Goal: Information Seeking & Learning: Check status

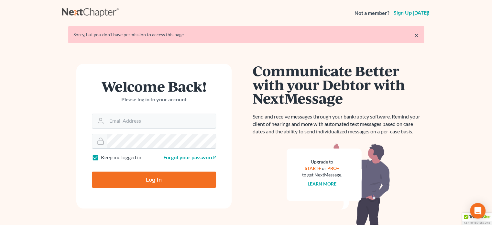
type input "[PERSON_NAME][EMAIL_ADDRESS][DOMAIN_NAME]"
click at [163, 176] on input "Log In" at bounding box center [154, 180] width 124 height 16
type input "Thinking..."
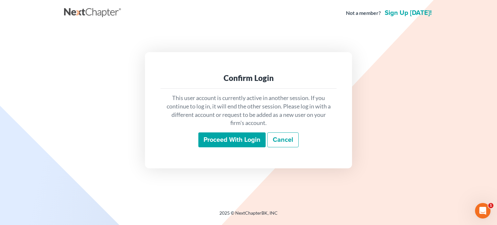
click at [206, 137] on input "Proceed with login" at bounding box center [231, 139] width 67 height 15
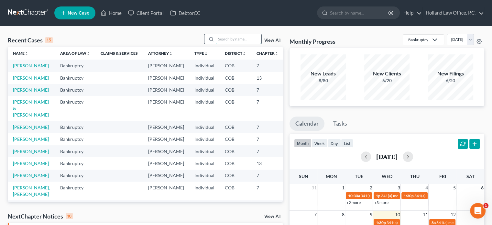
click at [219, 40] on input "search" at bounding box center [238, 38] width 45 height 9
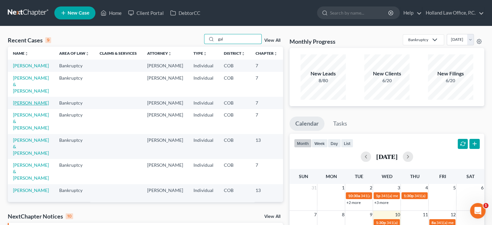
type input "gal"
click at [23, 105] on link "Gallardo, Casandra" at bounding box center [31, 103] width 36 height 6
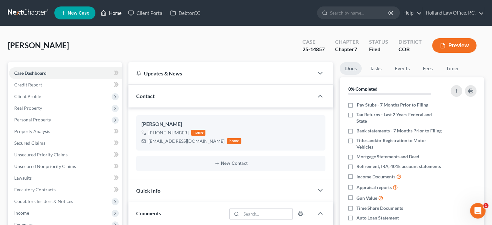
click at [119, 12] on link "Home" at bounding box center [111, 13] width 28 height 12
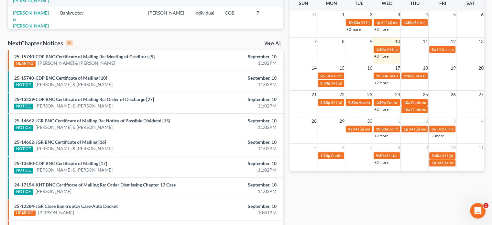
scroll to position [162, 0]
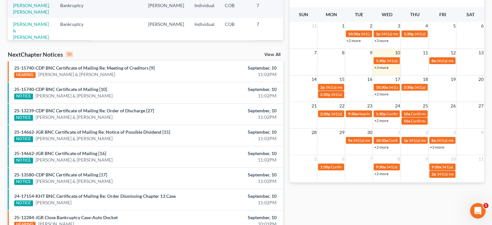
click at [386, 120] on link "+2 more" at bounding box center [381, 120] width 14 height 5
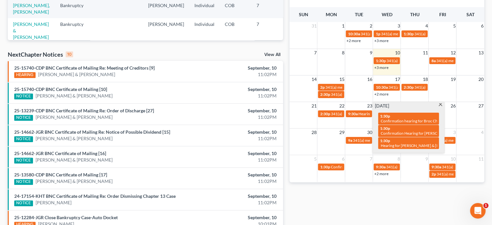
click at [440, 104] on span at bounding box center [440, 105] width 5 height 4
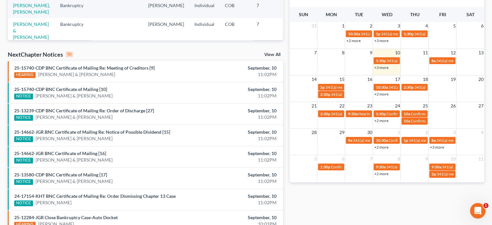
click at [379, 93] on link "+2 more" at bounding box center [381, 94] width 14 height 5
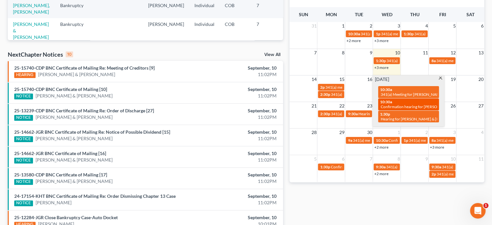
click at [399, 106] on span "Confirmation hearing for [PERSON_NAME] & [PERSON_NAME]" at bounding box center [435, 106] width 108 height 5
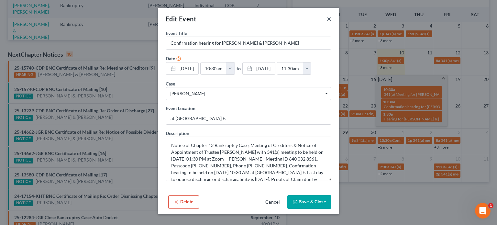
click at [328, 17] on button "×" at bounding box center [329, 19] width 5 height 8
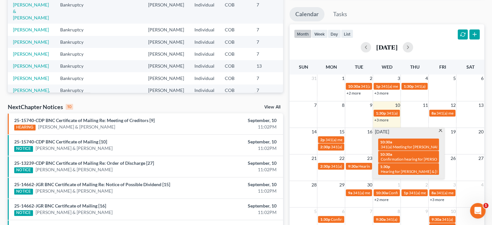
scroll to position [0, 0]
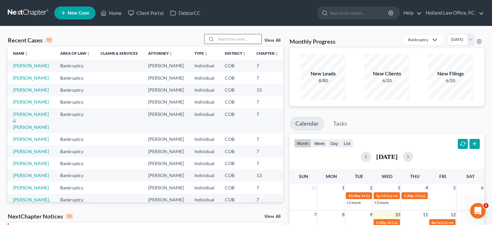
click at [216, 39] on input "search" at bounding box center [238, 38] width 45 height 9
type input "artis"
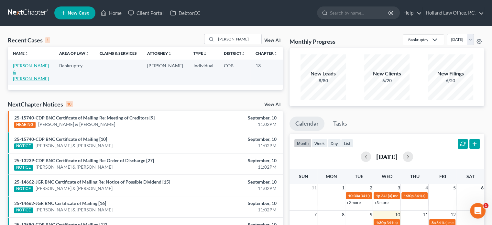
click at [22, 72] on link "[PERSON_NAME] & [PERSON_NAME]" at bounding box center [31, 72] width 36 height 18
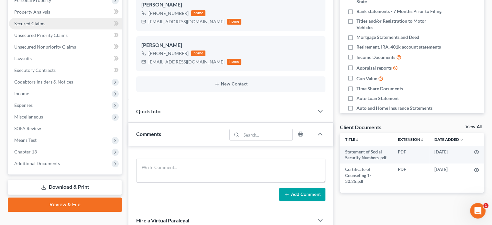
scroll to position [129, 0]
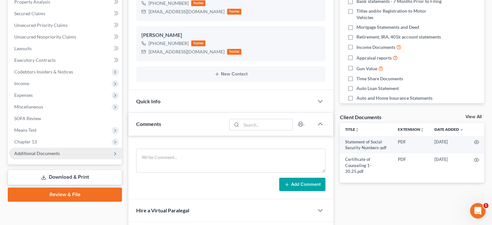
click at [58, 153] on span "Additional Documents" at bounding box center [37, 153] width 46 height 6
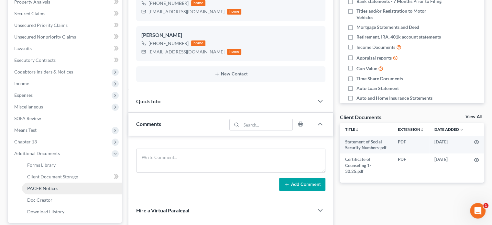
click at [51, 187] on span "PACER Notices" at bounding box center [42, 188] width 31 height 6
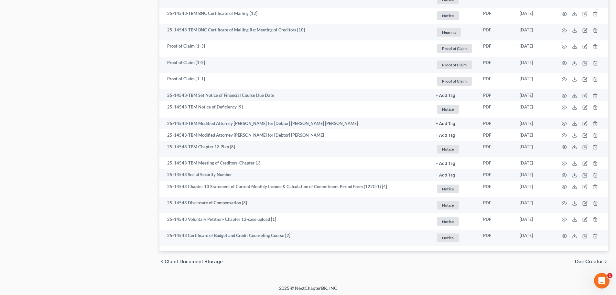
scroll to position [562, 0]
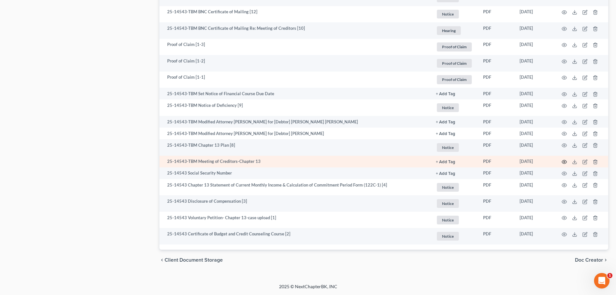
click at [497, 161] on icon "button" at bounding box center [564, 161] width 5 height 5
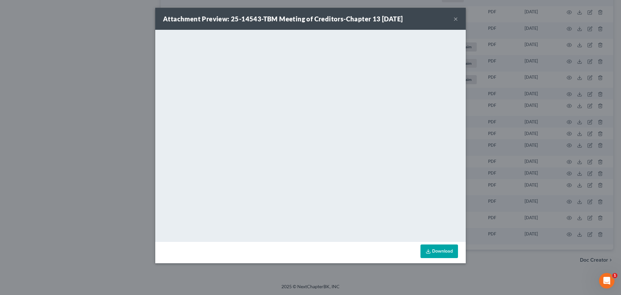
click at [455, 19] on button "×" at bounding box center [456, 19] width 5 height 8
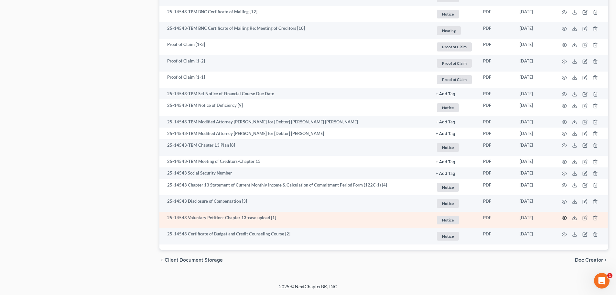
click at [497, 218] on icon "button" at bounding box center [564, 217] width 5 height 5
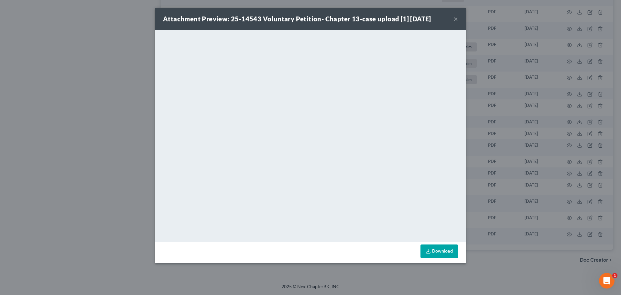
click at [453, 18] on div "Attachment Preview: 25-14543 Voluntary Petition- Chapter 13-case upload [1] 07/…" at bounding box center [310, 19] width 311 height 22
click at [456, 18] on button "×" at bounding box center [456, 19] width 5 height 8
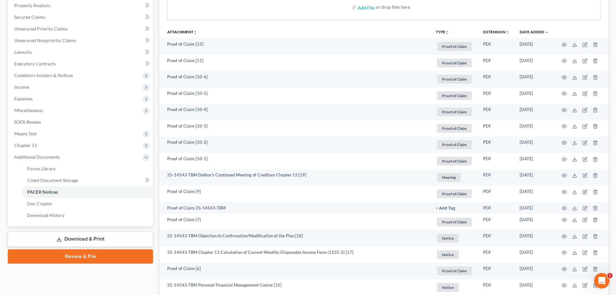
scroll to position [142, 0]
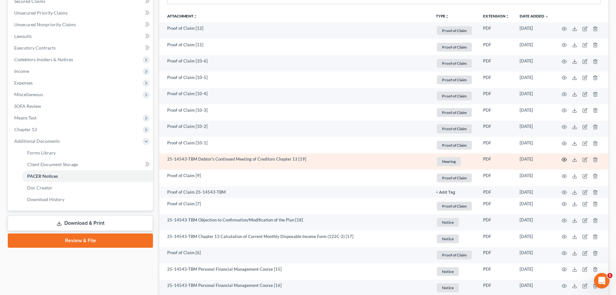
click at [497, 160] on icon "button" at bounding box center [564, 159] width 5 height 5
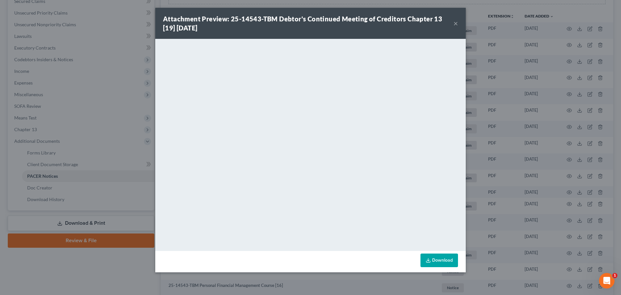
click at [456, 22] on button "×" at bounding box center [456, 23] width 5 height 8
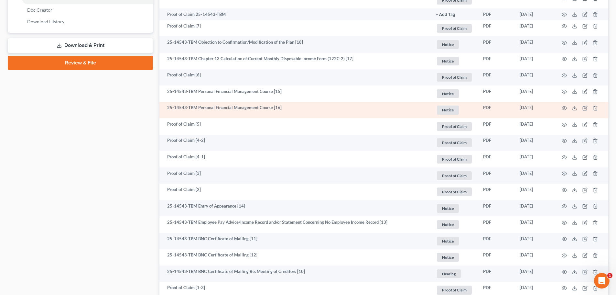
scroll to position [304, 0]
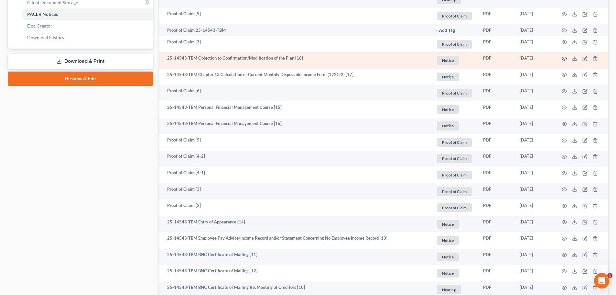
click at [497, 58] on circle "button" at bounding box center [564, 58] width 1 height 1
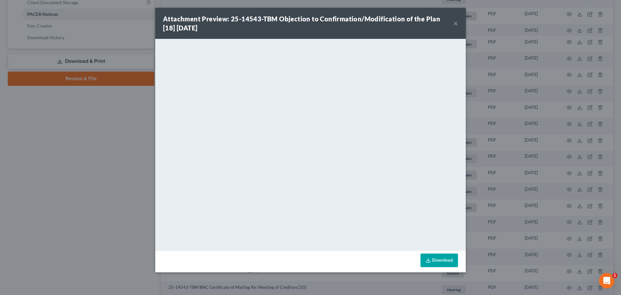
click at [457, 26] on button "×" at bounding box center [456, 23] width 5 height 8
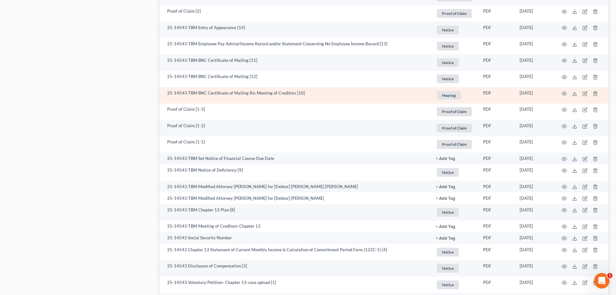
scroll to position [530, 0]
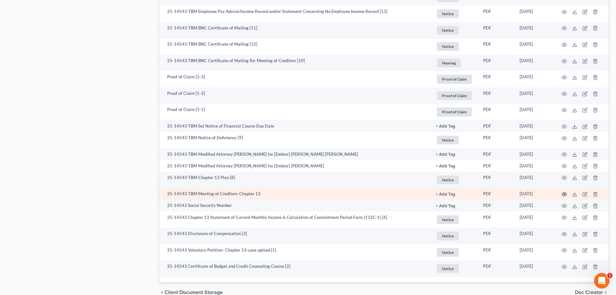
click at [497, 193] on icon "button" at bounding box center [564, 194] width 5 height 5
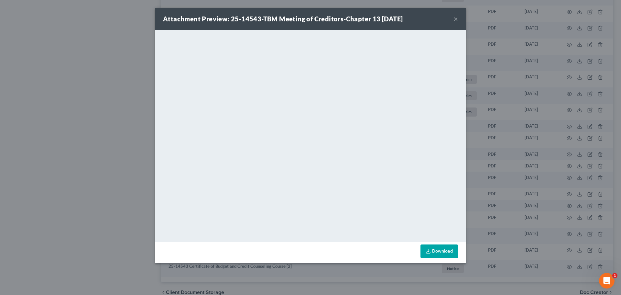
drag, startPoint x: 461, startPoint y: 18, endPoint x: 457, endPoint y: 18, distance: 4.5
click at [459, 18] on div "Attachment Preview: 25-14543-TBM Meeting of Creditors-Chapter 13 07/22/2025 ×" at bounding box center [310, 19] width 311 height 22
click at [456, 18] on button "×" at bounding box center [456, 19] width 5 height 8
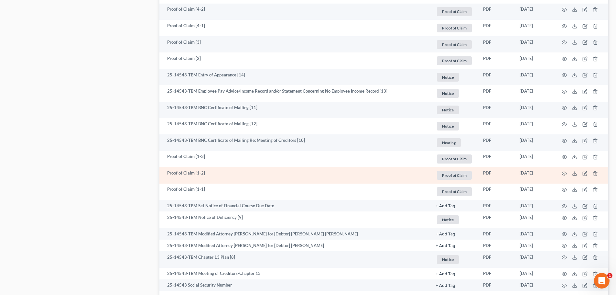
scroll to position [453, 0]
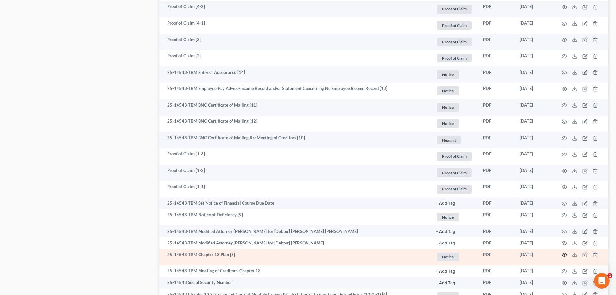
click at [497, 225] on icon "button" at bounding box center [564, 254] width 5 height 5
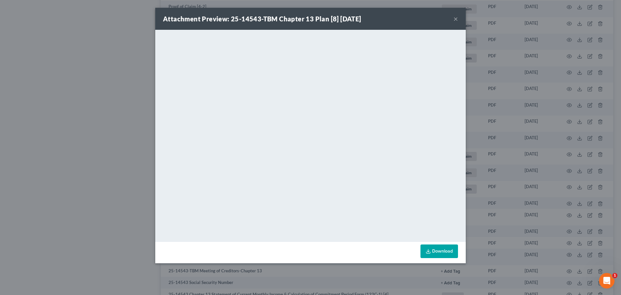
click at [456, 18] on button "×" at bounding box center [456, 19] width 5 height 8
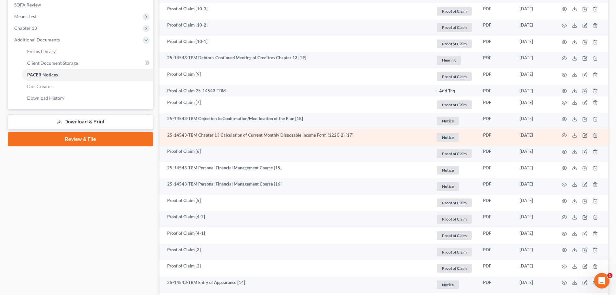
scroll to position [227, 0]
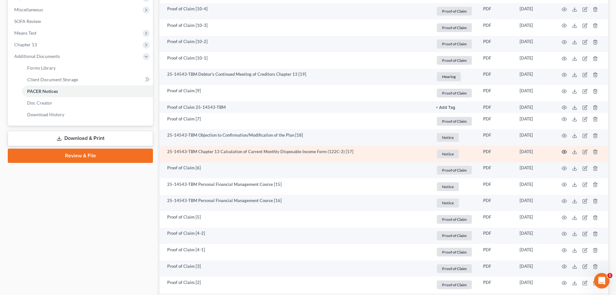
click at [497, 151] on circle "button" at bounding box center [564, 151] width 1 height 1
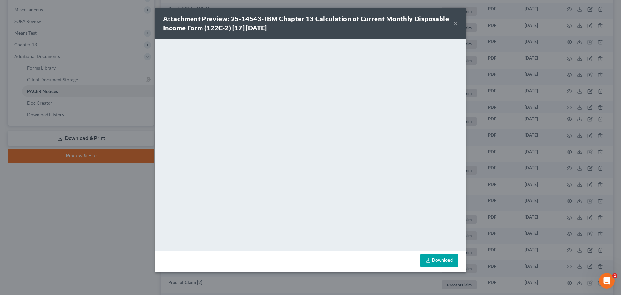
click at [456, 24] on button "×" at bounding box center [456, 23] width 5 height 8
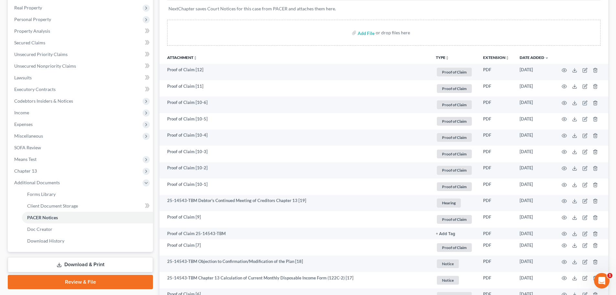
scroll to position [0, 0]
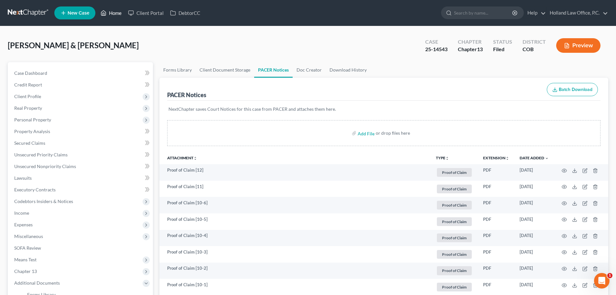
click at [116, 13] on link "Home" at bounding box center [111, 13] width 28 height 12
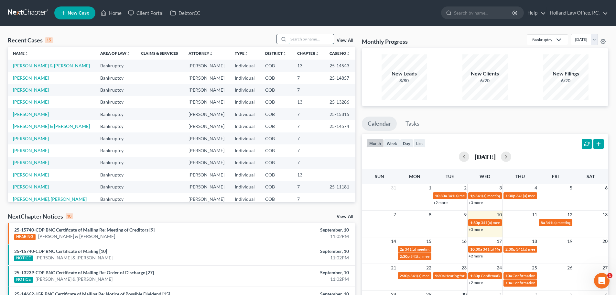
click at [312, 38] on input "search" at bounding box center [311, 38] width 45 height 9
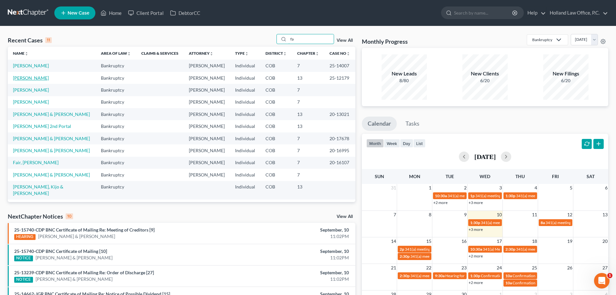
type input "fa"
click at [40, 79] on link "Faltak, Shannon" at bounding box center [31, 78] width 36 height 6
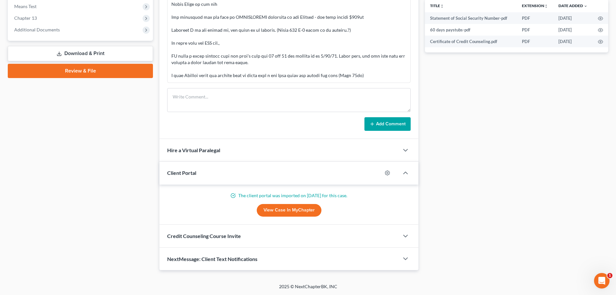
scroll to position [221, 0]
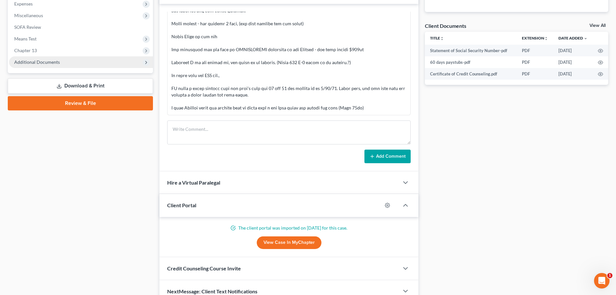
click at [43, 64] on span "Additional Documents" at bounding box center [37, 62] width 46 height 6
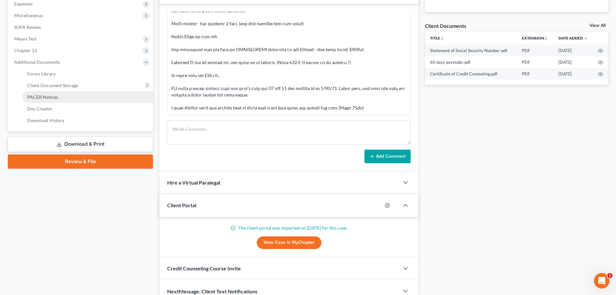
click at [44, 98] on span "PACER Notices" at bounding box center [42, 97] width 31 height 6
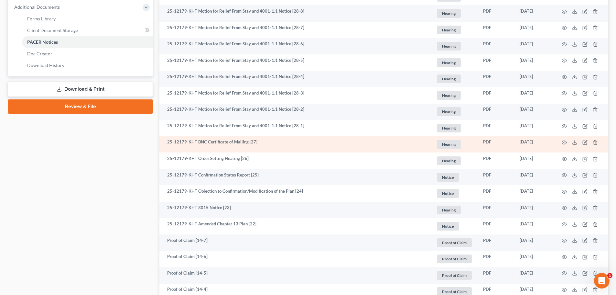
scroll to position [291, 0]
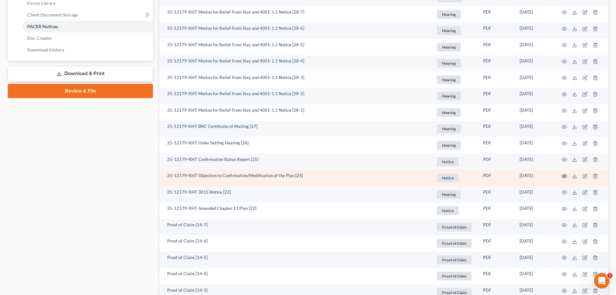
click at [497, 176] on icon "button" at bounding box center [564, 176] width 5 height 4
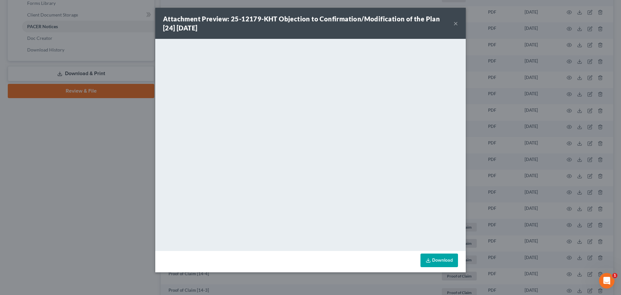
click at [456, 26] on button "×" at bounding box center [456, 23] width 5 height 8
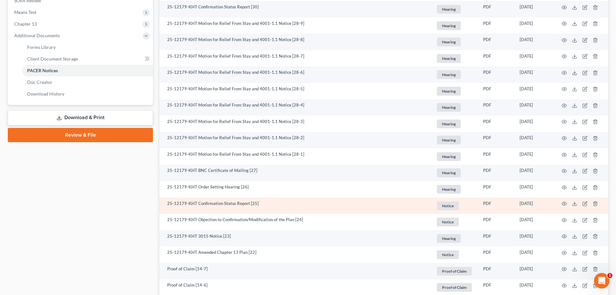
scroll to position [259, 0]
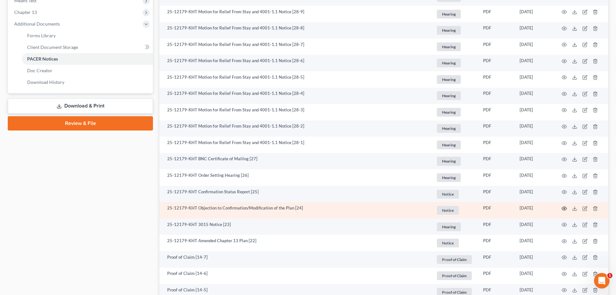
click at [497, 209] on circle "button" at bounding box center [564, 208] width 1 height 1
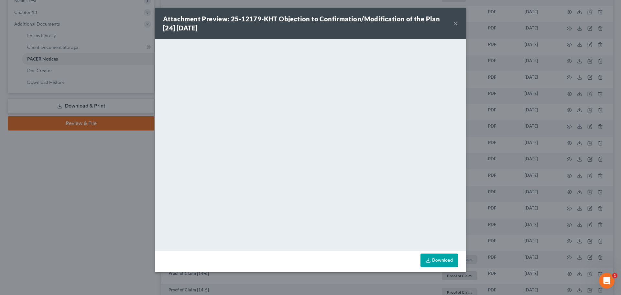
click at [455, 22] on button "×" at bounding box center [456, 23] width 5 height 8
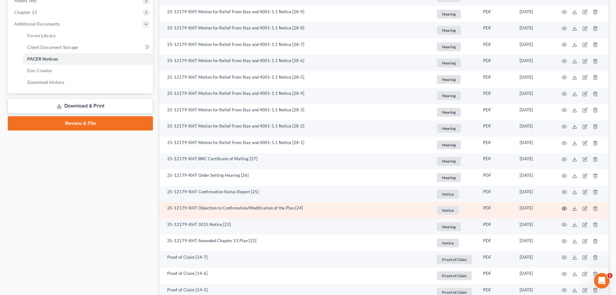
click at [497, 209] on circle "button" at bounding box center [564, 208] width 1 height 1
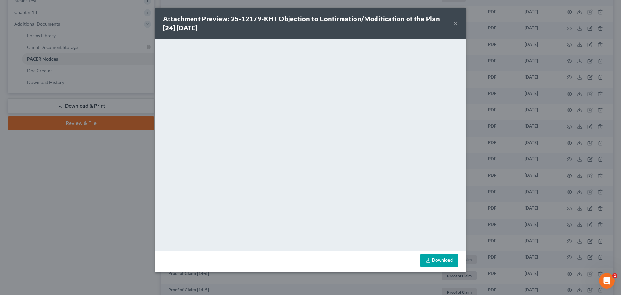
click at [458, 23] on div "Attachment Preview: 25-12179-KHT Objection to Confirmation/Modification of the …" at bounding box center [310, 23] width 311 height 31
click at [457, 24] on button "×" at bounding box center [456, 23] width 5 height 8
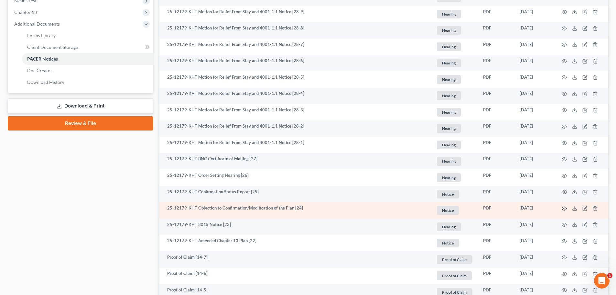
click at [497, 209] on icon "button" at bounding box center [564, 208] width 5 height 5
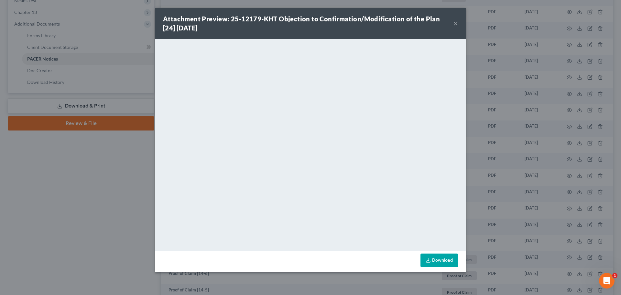
click at [457, 23] on button "×" at bounding box center [456, 23] width 5 height 8
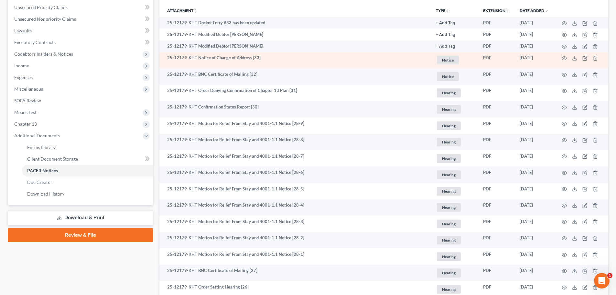
scroll to position [129, 0]
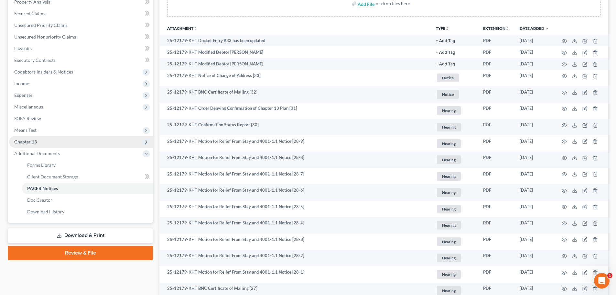
click at [28, 140] on span "Chapter 13" at bounding box center [25, 142] width 23 height 6
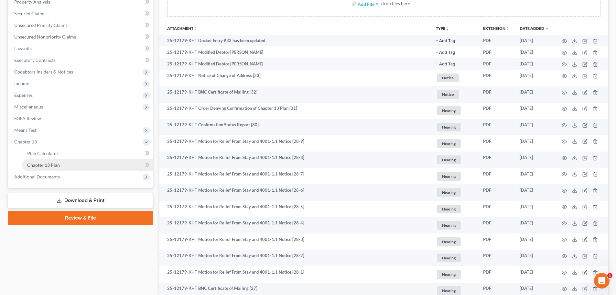
click at [53, 162] on link "Chapter 13 Plan" at bounding box center [87, 165] width 131 height 12
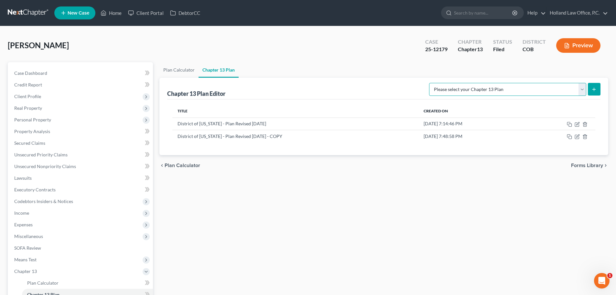
click at [497, 89] on select "Please select your Chapter 13 Plan District of Colorado - Plan Revised 12/1/201…" at bounding box center [507, 89] width 157 height 13
click at [497, 174] on div "chevron_left Plan Calculator Forms Library chevron_right" at bounding box center [384, 165] width 449 height 21
click at [497, 137] on icon "button" at bounding box center [569, 136] width 5 height 5
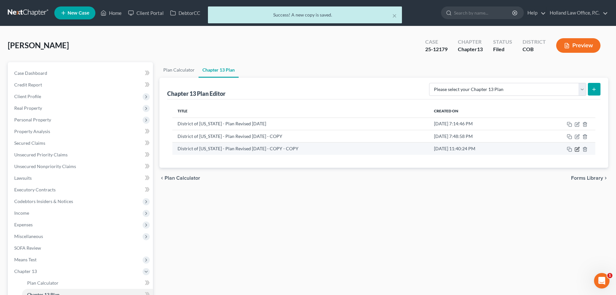
click at [497, 150] on icon "button" at bounding box center [578, 148] width 3 height 3
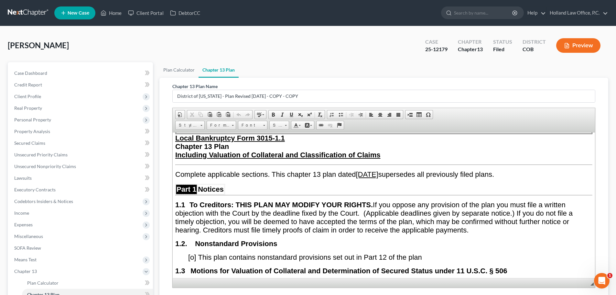
scroll to position [97, 0]
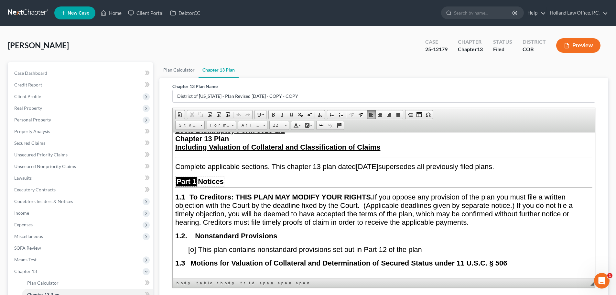
click at [374, 167] on u "July 9, 2025" at bounding box center [367, 166] width 22 height 8
click at [365, 165] on u "JSeptember 10 , 2025" at bounding box center [390, 166] width 68 height 8
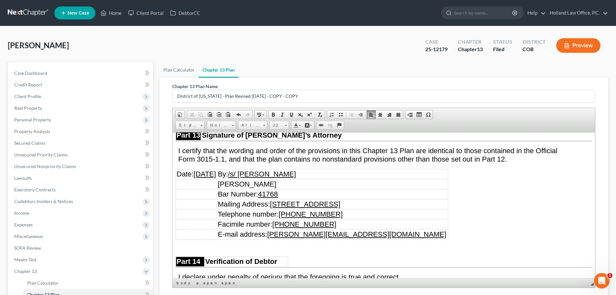
scroll to position [3463, 0]
click at [202, 177] on u "07/09/2025" at bounding box center [205, 173] width 22 height 8
click at [212, 177] on u "09/09/2025" at bounding box center [205, 173] width 22 height 8
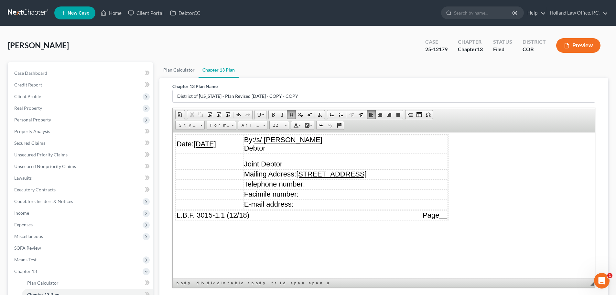
scroll to position [3657, 0]
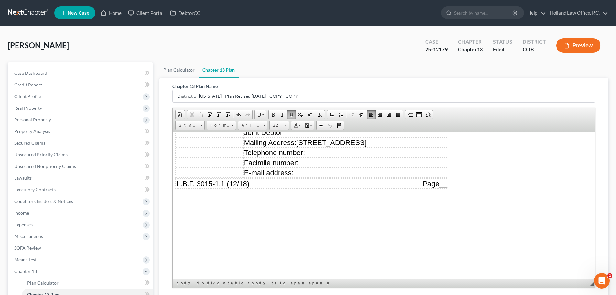
click at [203, 116] on u "07/09/2025" at bounding box center [205, 112] width 22 height 8
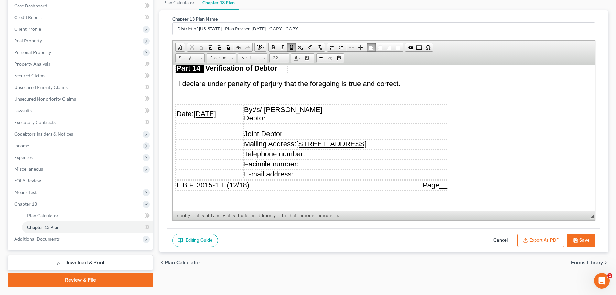
scroll to position [84, 0]
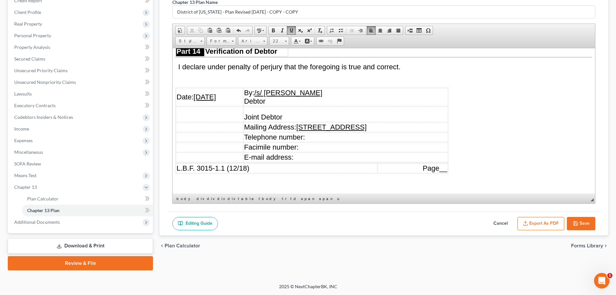
click at [497, 225] on button "Save" at bounding box center [581, 224] width 28 height 14
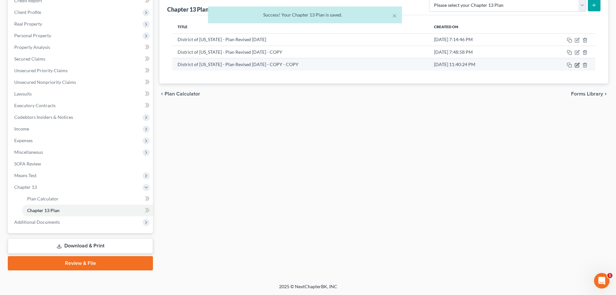
click at [497, 67] on icon "button" at bounding box center [577, 64] width 5 height 5
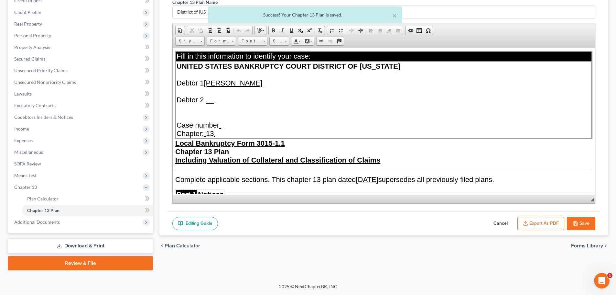
scroll to position [0, 0]
click at [497, 222] on button "Export as PDF" at bounding box center [541, 224] width 47 height 14
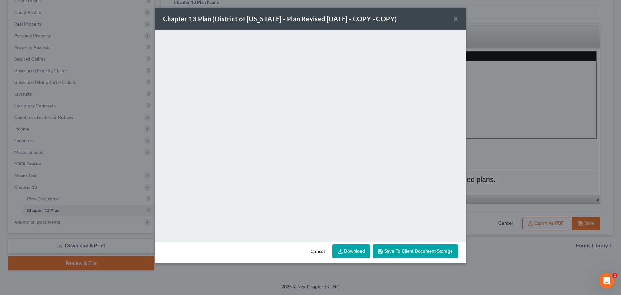
click at [348, 225] on link "Download" at bounding box center [352, 251] width 38 height 14
click at [456, 18] on button "×" at bounding box center [456, 19] width 5 height 8
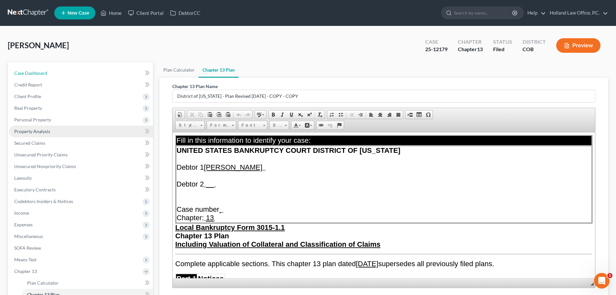
drag, startPoint x: 32, startPoint y: 73, endPoint x: 122, endPoint y: 132, distance: 107.3
click at [32, 73] on span "Case Dashboard" at bounding box center [30, 73] width 33 height 6
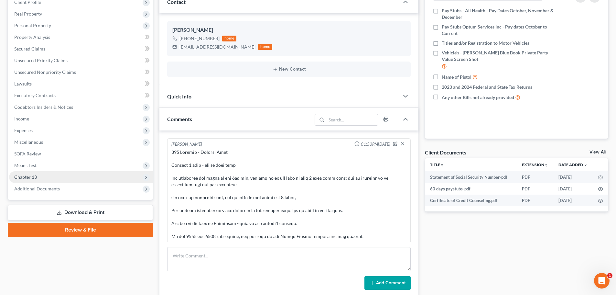
scroll to position [151, 0]
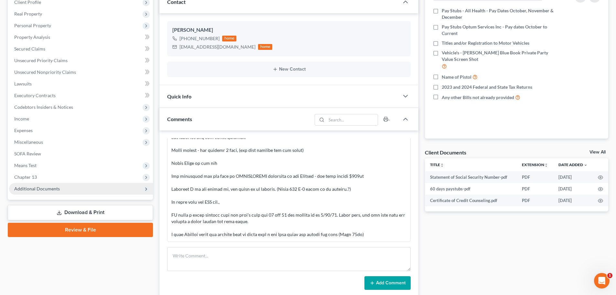
click at [59, 186] on span "Additional Documents" at bounding box center [81, 189] width 144 height 12
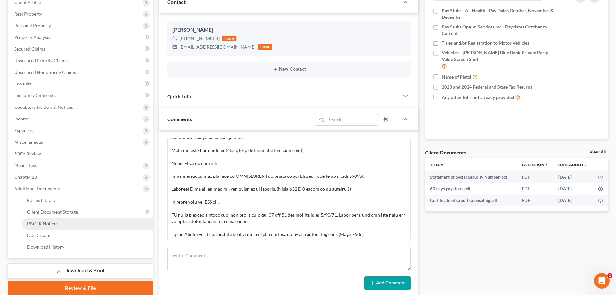
click at [57, 222] on span "PACER Notices" at bounding box center [42, 224] width 31 height 6
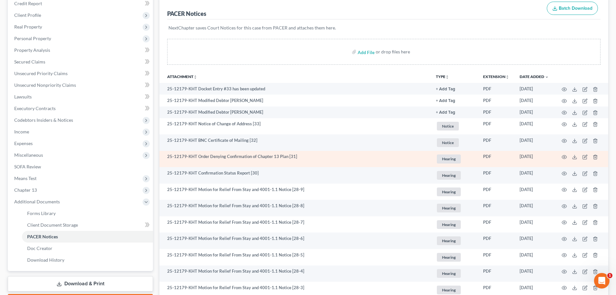
scroll to position [97, 0]
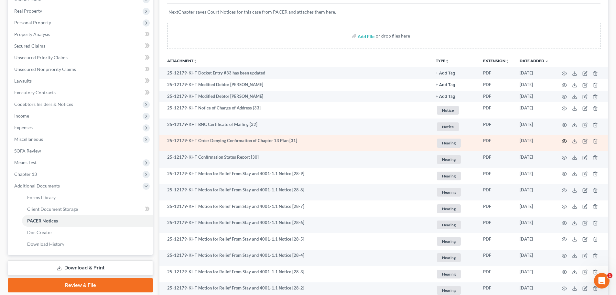
click at [497, 141] on circle "button" at bounding box center [564, 140] width 1 height 1
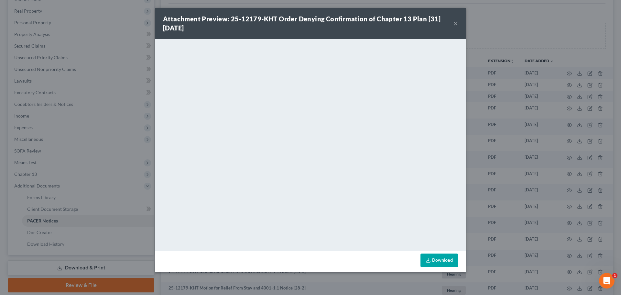
click at [457, 24] on button "×" at bounding box center [456, 23] width 5 height 8
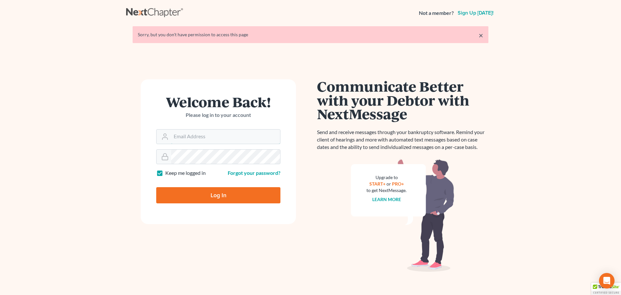
type input "[PERSON_NAME][EMAIL_ADDRESS][DOMAIN_NAME]"
click at [215, 195] on input "Log In" at bounding box center [218, 195] width 124 height 16
type input "Thinking..."
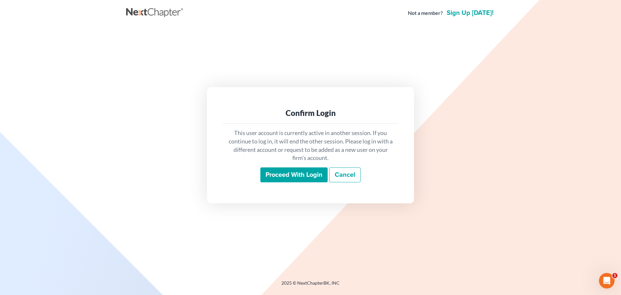
click at [279, 177] on input "Proceed with login" at bounding box center [294, 174] width 67 height 15
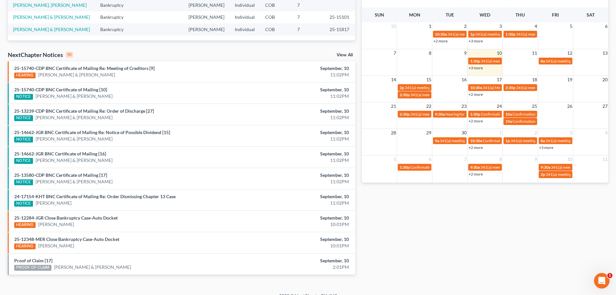
scroll to position [171, 0]
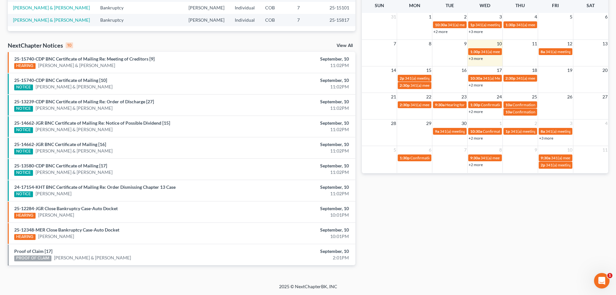
click at [480, 86] on link "+2 more" at bounding box center [476, 85] width 14 height 5
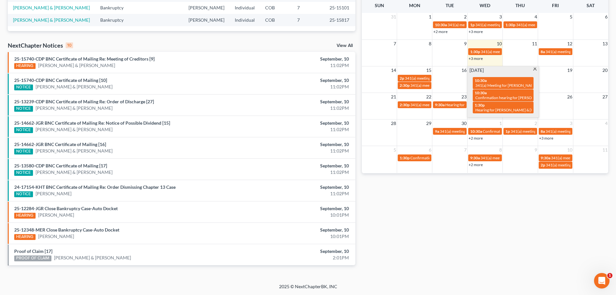
click at [535, 71] on span at bounding box center [535, 70] width 5 height 4
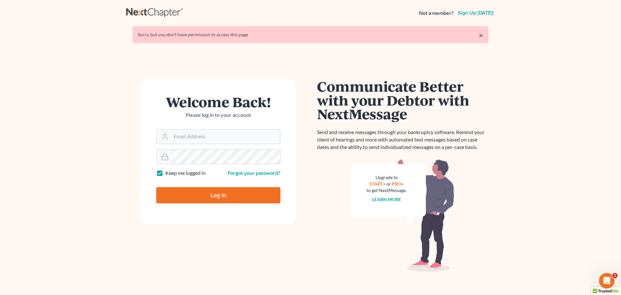
type input "steven@hollandlaw970.com"
click at [261, 195] on input "Log In" at bounding box center [218, 195] width 124 height 16
type input "Thinking..."
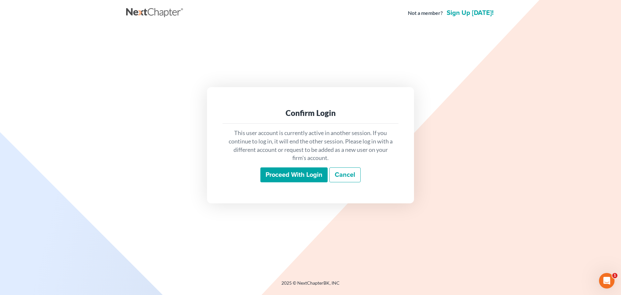
click at [277, 172] on input "Proceed with login" at bounding box center [294, 174] width 67 height 15
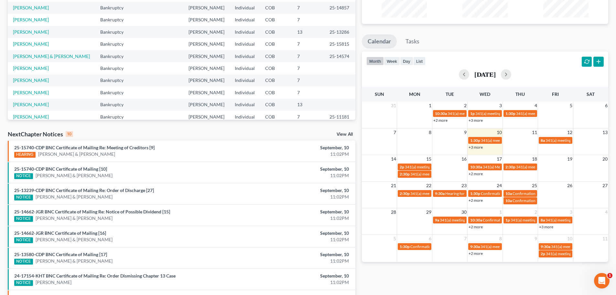
scroll to position [97, 0]
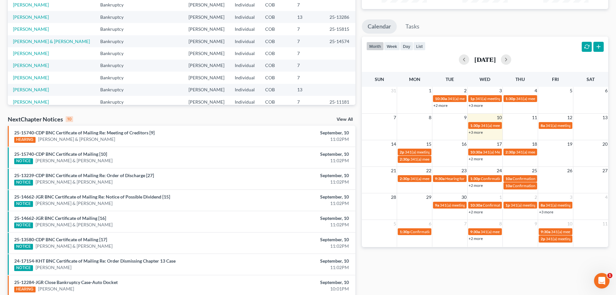
click at [476, 159] on link "+2 more" at bounding box center [476, 158] width 14 height 5
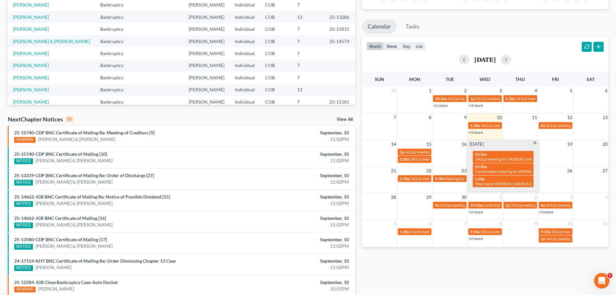
click at [537, 144] on span at bounding box center [535, 143] width 5 height 4
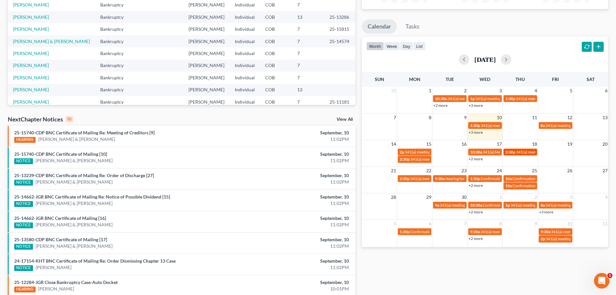
click at [530, 152] on span "341(a) meeting for [PERSON_NAME]" at bounding box center [547, 152] width 62 height 5
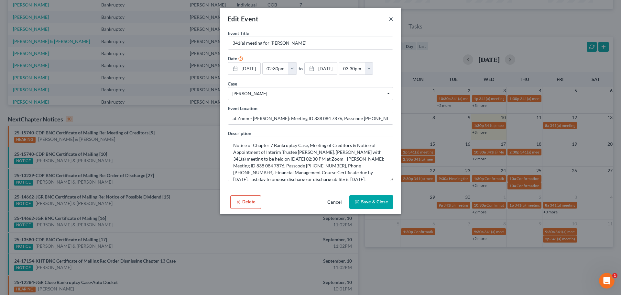
click at [391, 19] on button "×" at bounding box center [391, 19] width 5 height 8
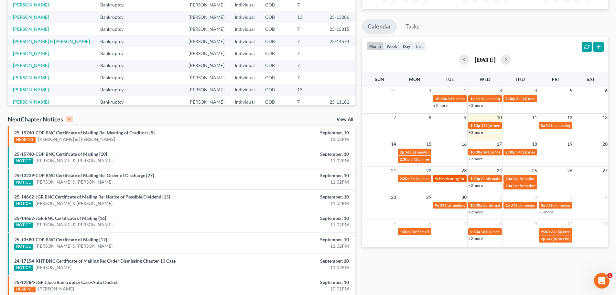
click at [456, 178] on span "Hearing for [PERSON_NAME]" at bounding box center [471, 178] width 50 height 5
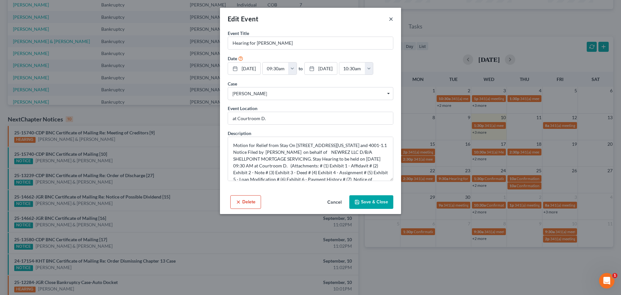
click at [391, 19] on button "×" at bounding box center [391, 19] width 5 height 8
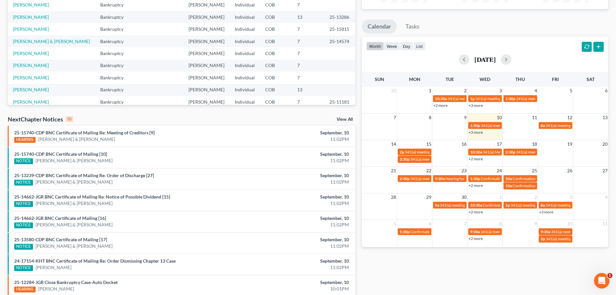
click at [478, 185] on link "+2 more" at bounding box center [476, 185] width 14 height 5
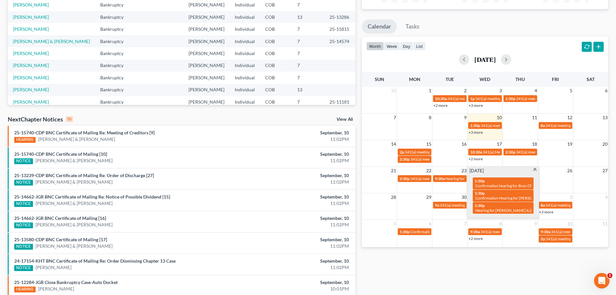
click at [535, 169] on span at bounding box center [535, 170] width 5 height 4
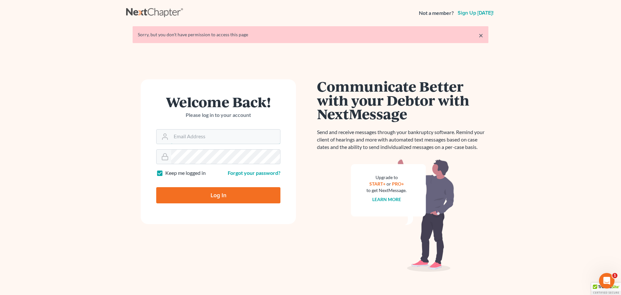
type input "[PERSON_NAME][EMAIL_ADDRESS][DOMAIN_NAME]"
click at [264, 194] on input "Log In" at bounding box center [218, 195] width 124 height 16
type input "Thinking..."
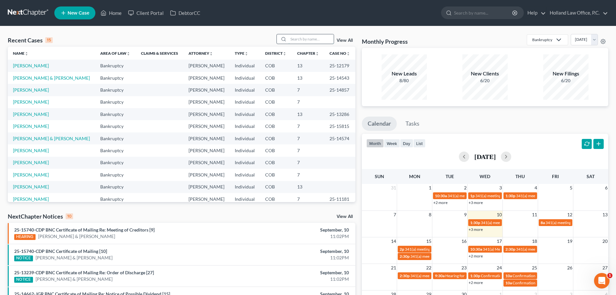
click at [309, 39] on input "search" at bounding box center [311, 38] width 45 height 9
click at [301, 37] on input "search" at bounding box center [311, 38] width 45 height 9
click at [309, 39] on input "search" at bounding box center [311, 38] width 45 height 9
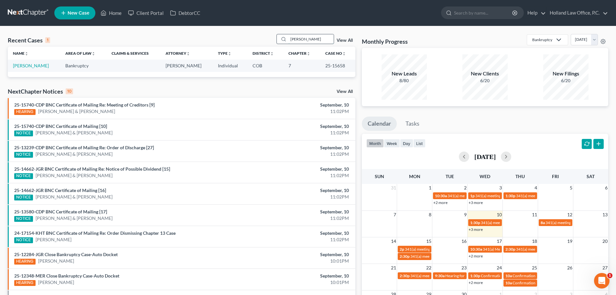
click at [314, 40] on input "[PERSON_NAME]" at bounding box center [311, 38] width 45 height 9
type input "h"
type input "[PERSON_NAME]"
click at [47, 67] on link "[PERSON_NAME]" at bounding box center [31, 66] width 36 height 6
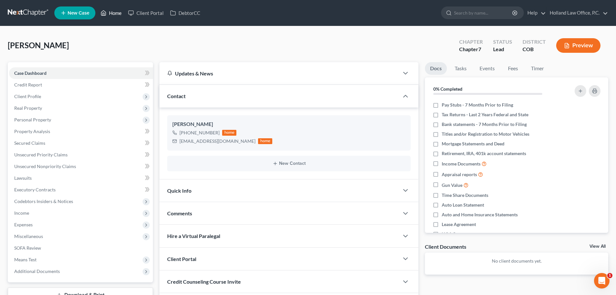
click at [115, 13] on link "Home" at bounding box center [111, 13] width 28 height 12
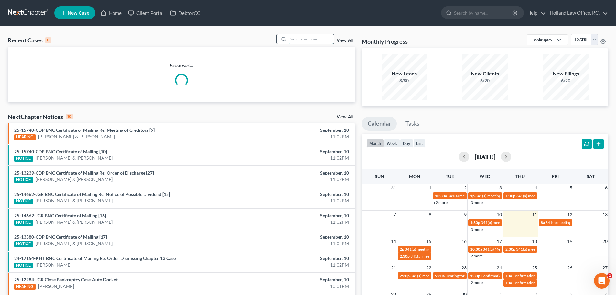
click at [303, 40] on input "search" at bounding box center [311, 38] width 45 height 9
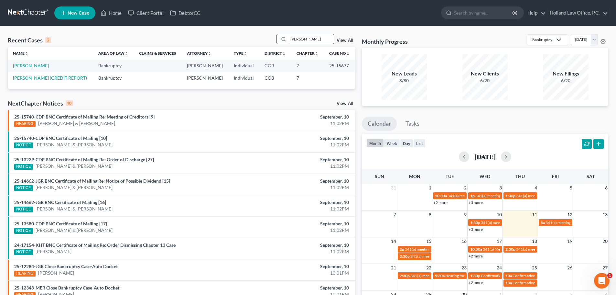
click at [317, 39] on input "[PERSON_NAME]" at bounding box center [311, 38] width 45 height 9
type input "b"
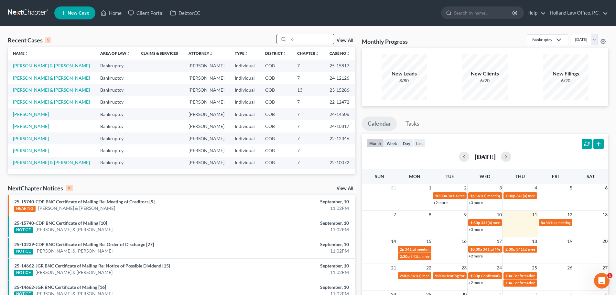
type input "j"
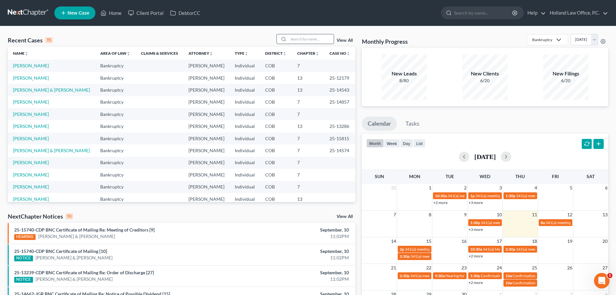
click at [296, 34] on input "search" at bounding box center [311, 38] width 45 height 9
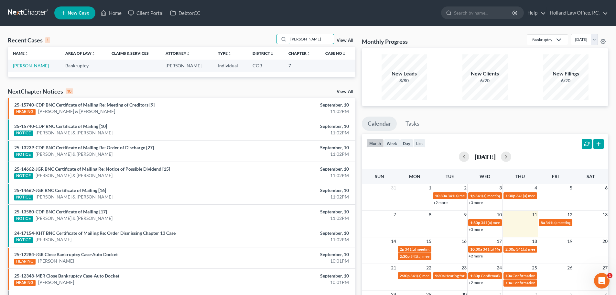
type input "[PERSON_NAME]"
click at [342, 92] on link "View All" at bounding box center [345, 91] width 16 height 5
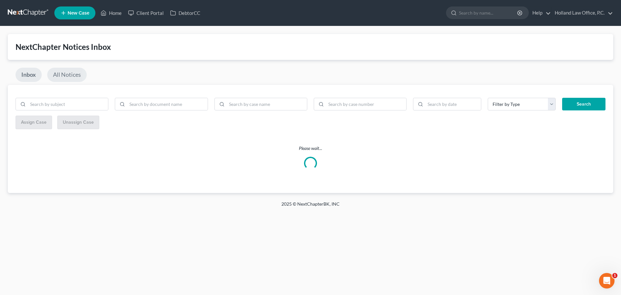
click at [69, 72] on link "All Notices" at bounding box center [66, 75] width 39 height 14
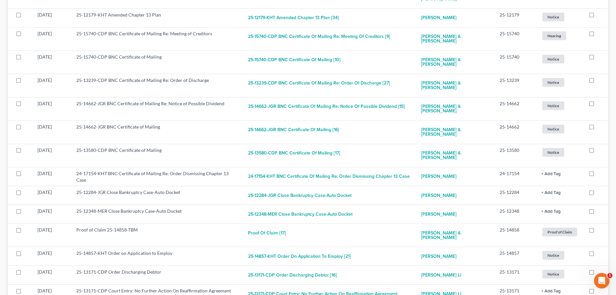
scroll to position [194, 0]
